Goal: Task Accomplishment & Management: Complete application form

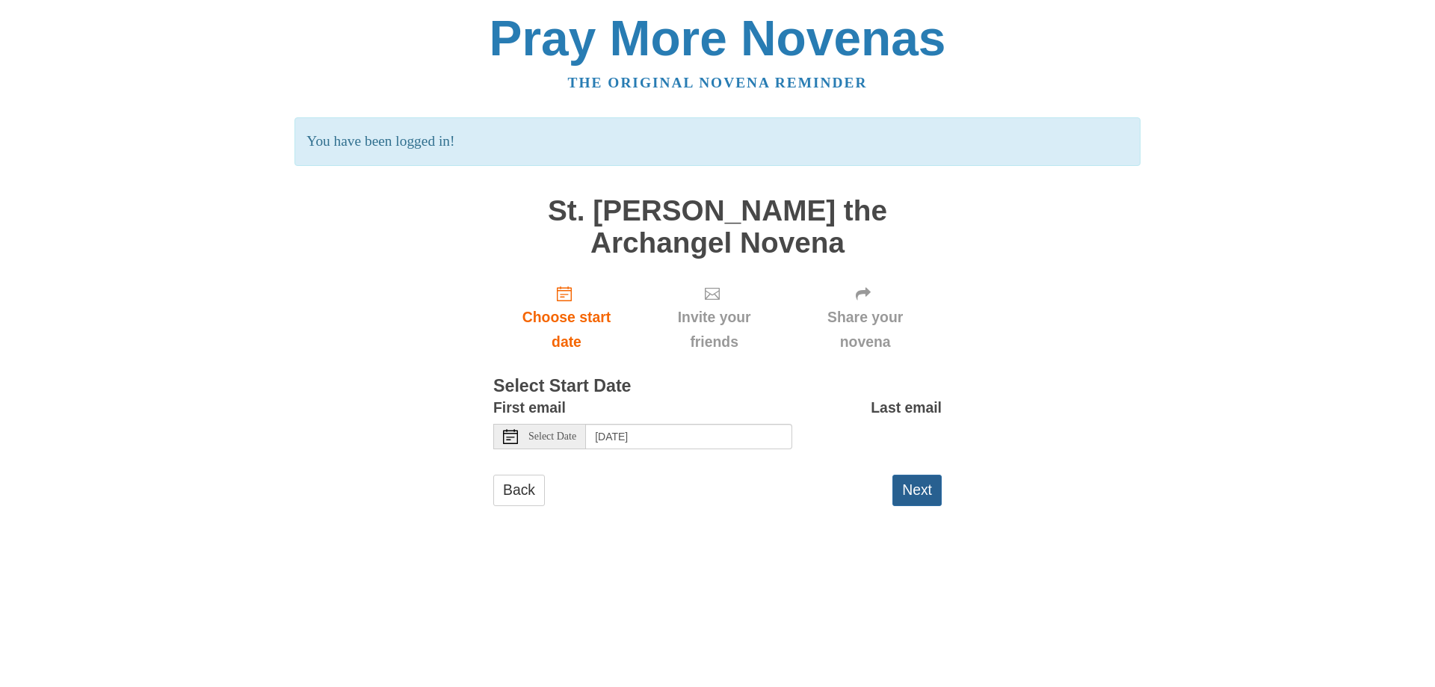
click at [909, 492] on button "Next" at bounding box center [916, 489] width 49 height 31
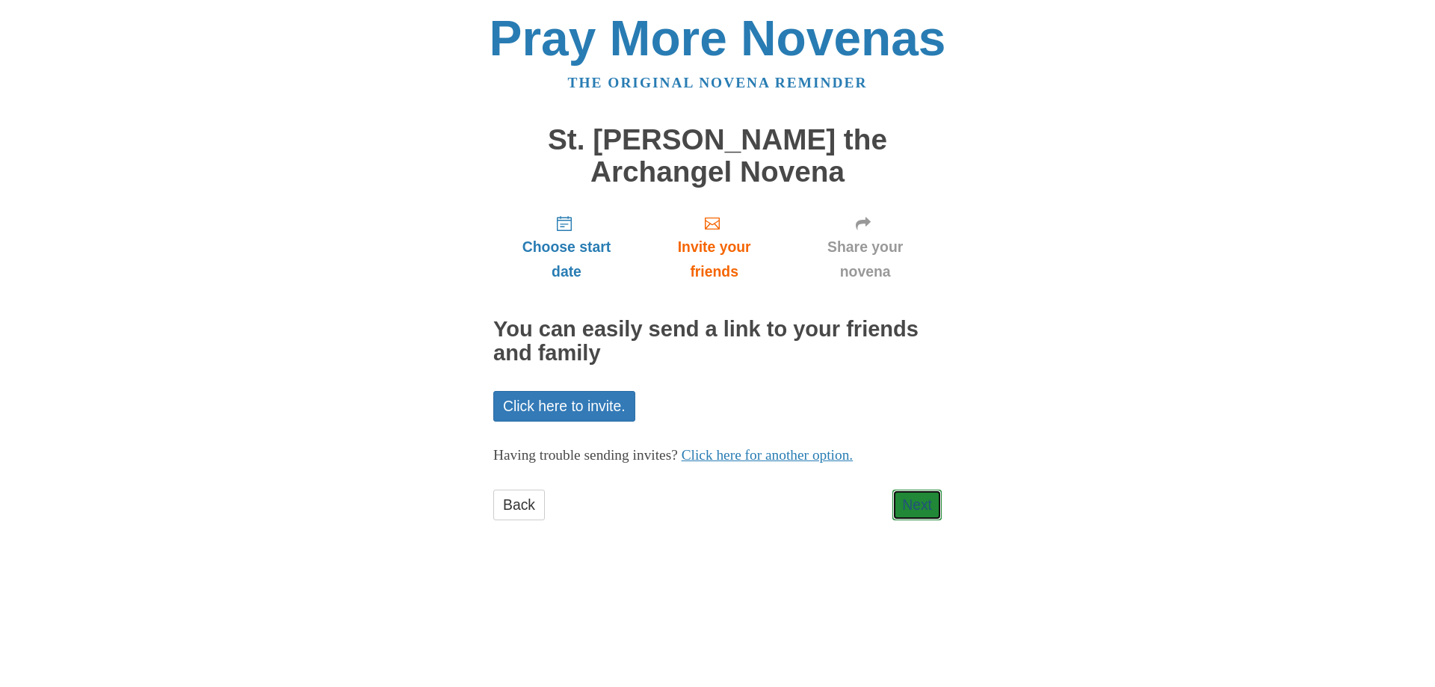
click at [909, 492] on link "Next" at bounding box center [916, 504] width 49 height 31
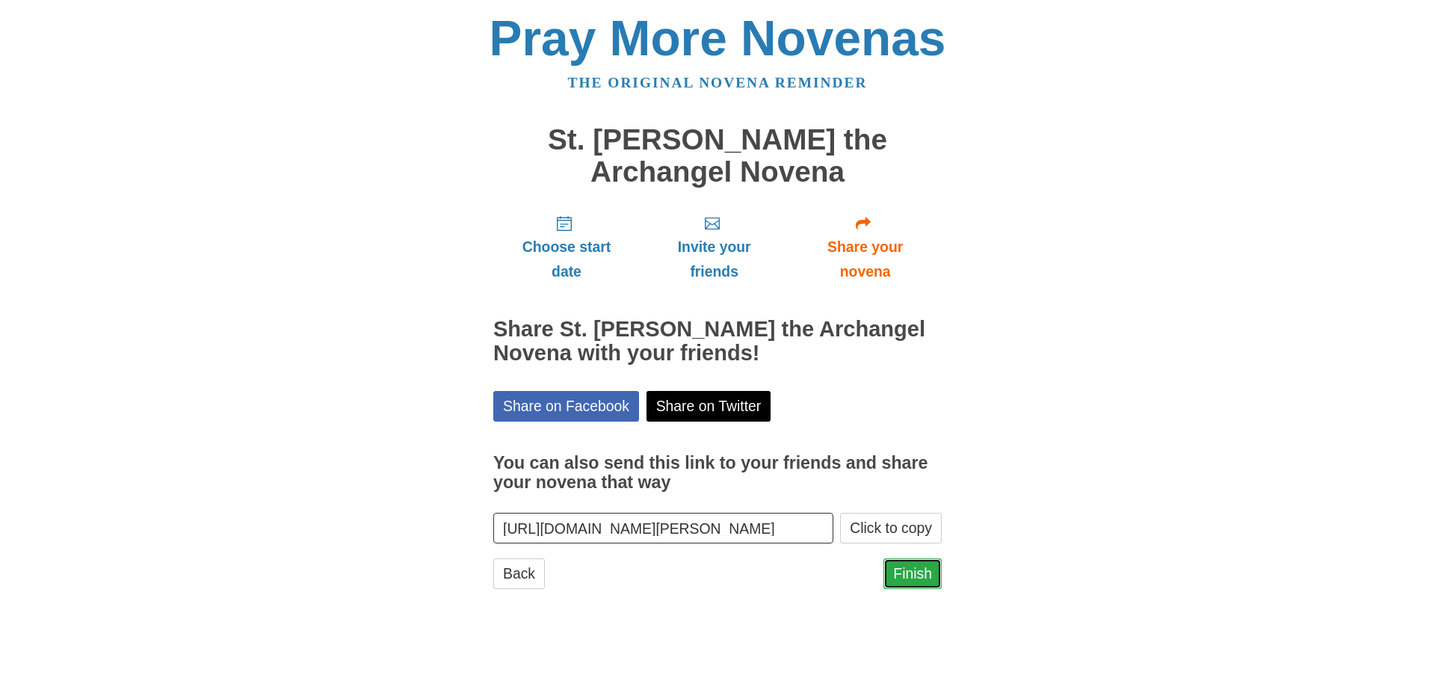
click at [900, 576] on link "Finish" at bounding box center [912, 573] width 58 height 31
